Goal: Task Accomplishment & Management: Use online tool/utility

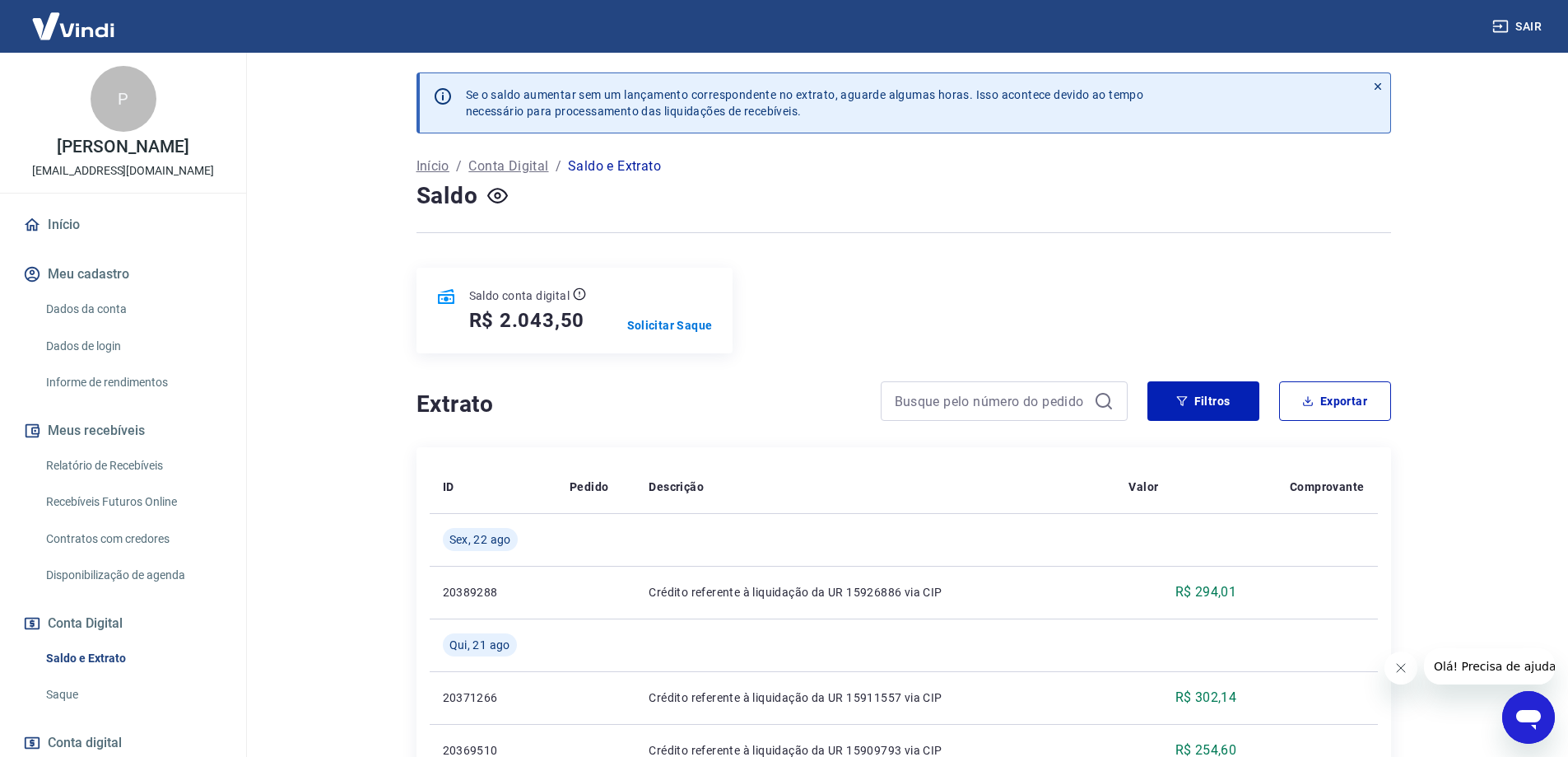
click at [1517, 27] on button "Sair" at bounding box center [1518, 27] width 59 height 31
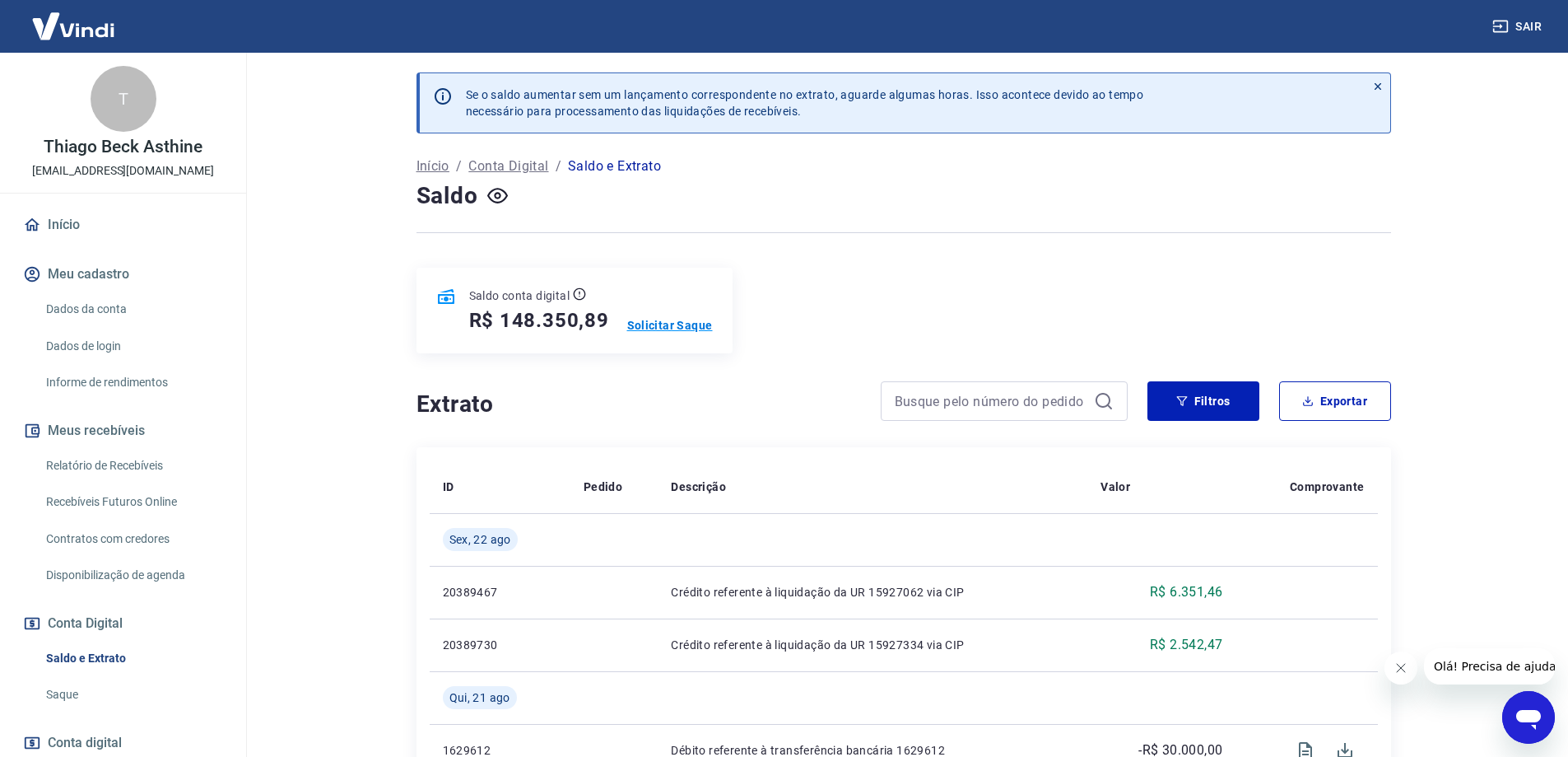
click at [685, 327] on p "Solicitar Saque" at bounding box center [670, 325] width 86 height 16
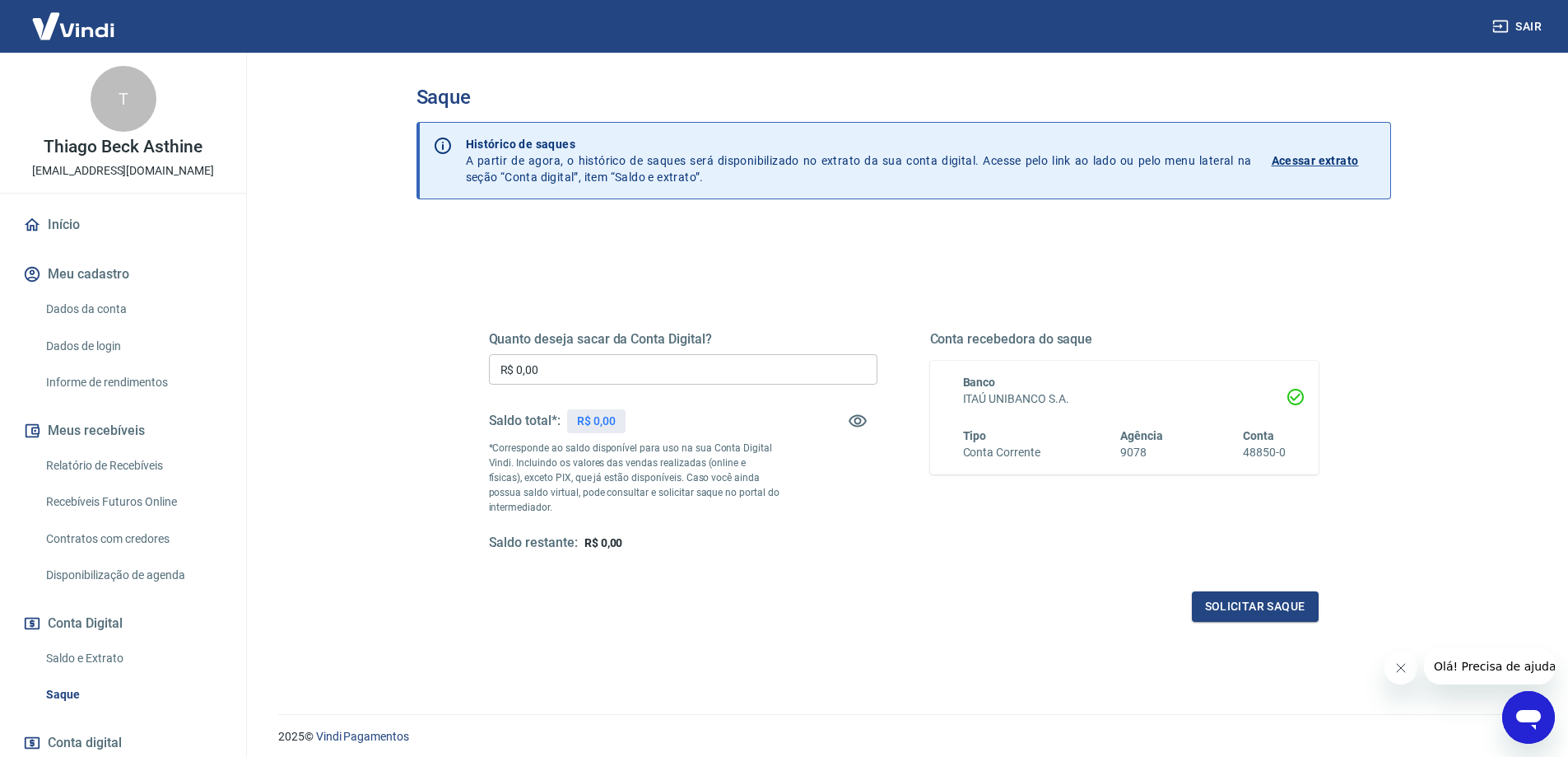
click at [690, 372] on input "R$ 0,00" at bounding box center [683, 369] width 389 height 31
type input "R$ 30.000,00"
click at [1236, 604] on button "Solicitar saque" at bounding box center [1255, 606] width 127 height 31
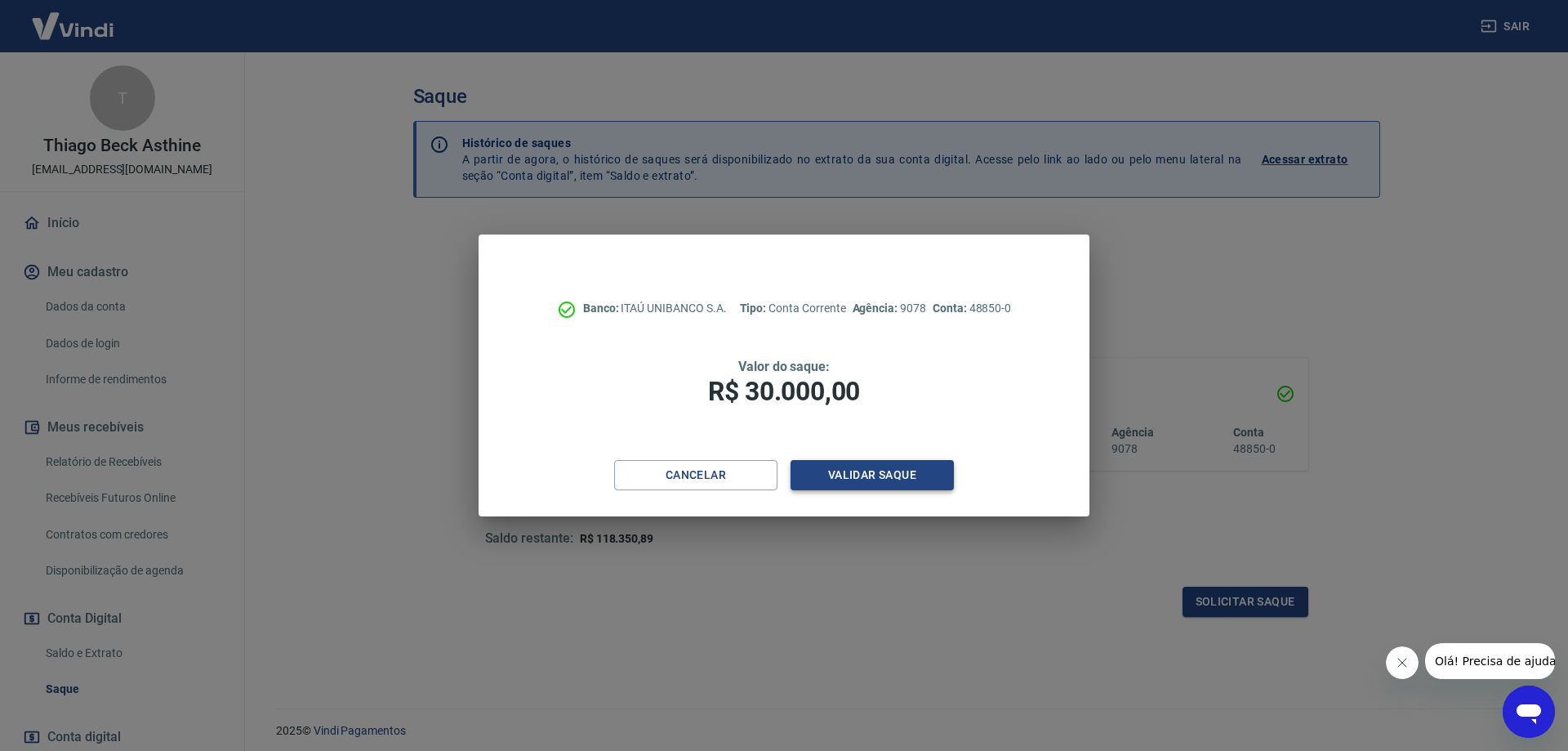
click at [883, 477] on button "Validar saque" at bounding box center [872, 475] width 163 height 31
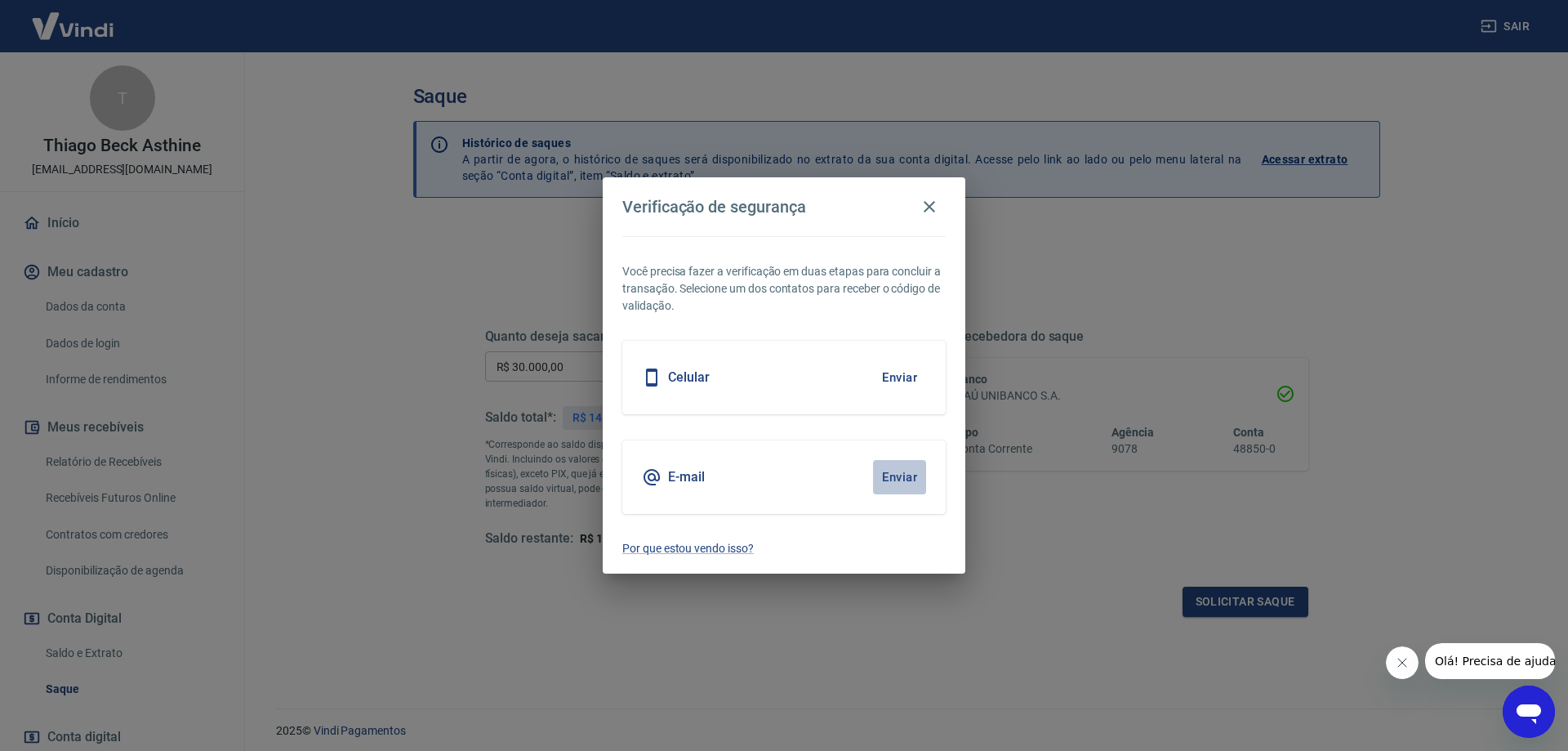
click at [901, 470] on button "Enviar" at bounding box center [900, 477] width 53 height 34
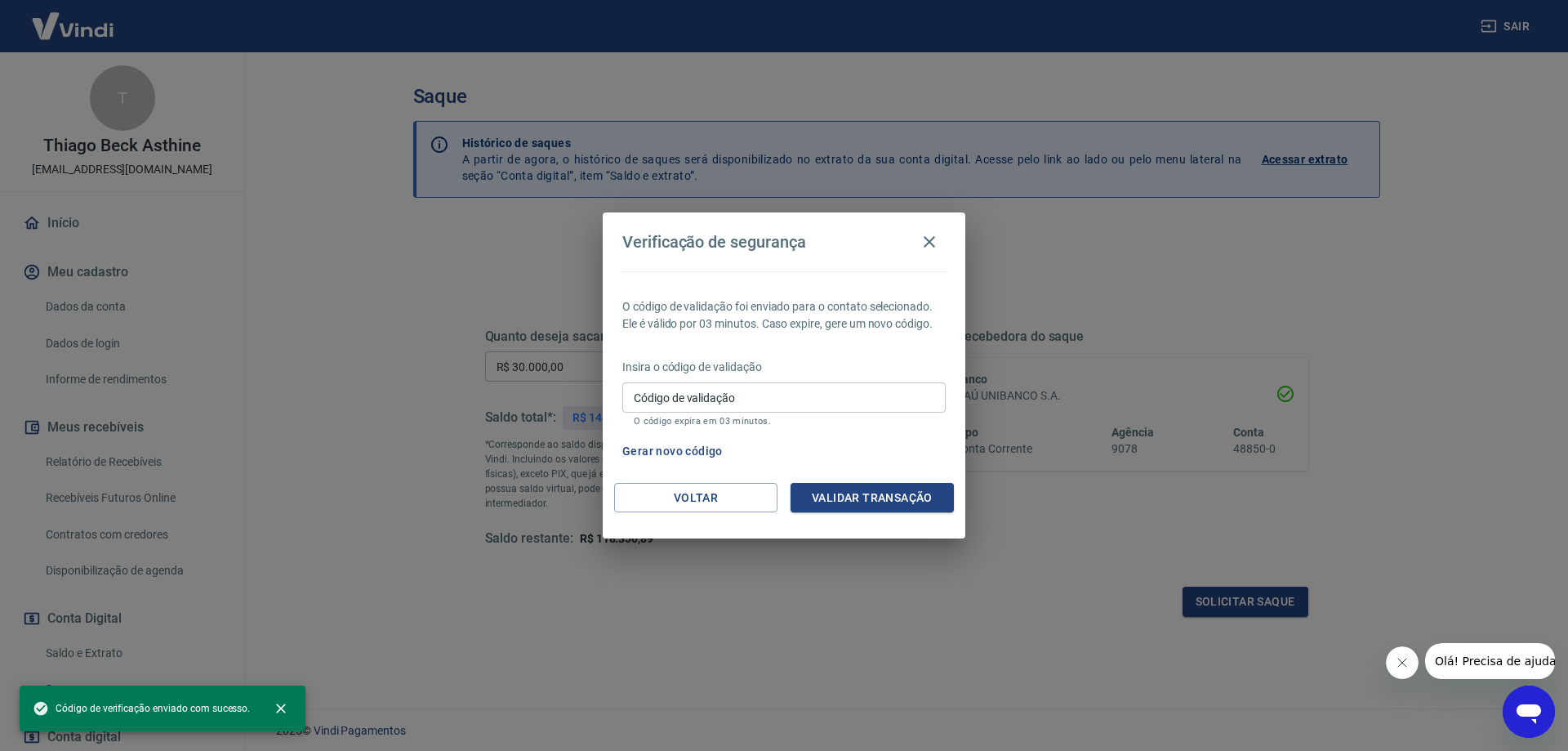
click at [804, 400] on input "Código de validação" at bounding box center [784, 398] width 324 height 31
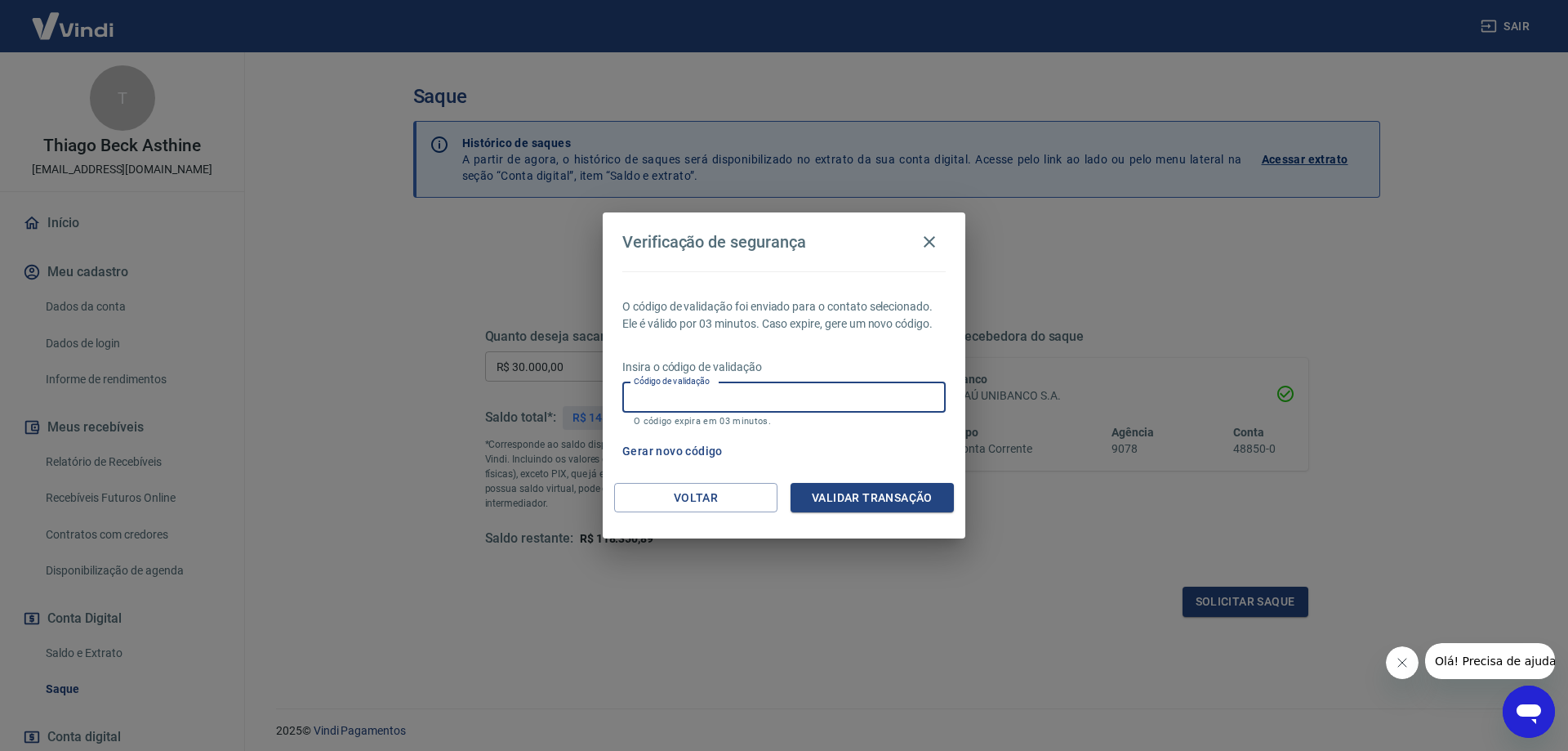
paste input "647708"
type input "647708"
click at [861, 499] on button "Validar transação" at bounding box center [872, 498] width 163 height 31
